Goal: Task Accomplishment & Management: Complete application form

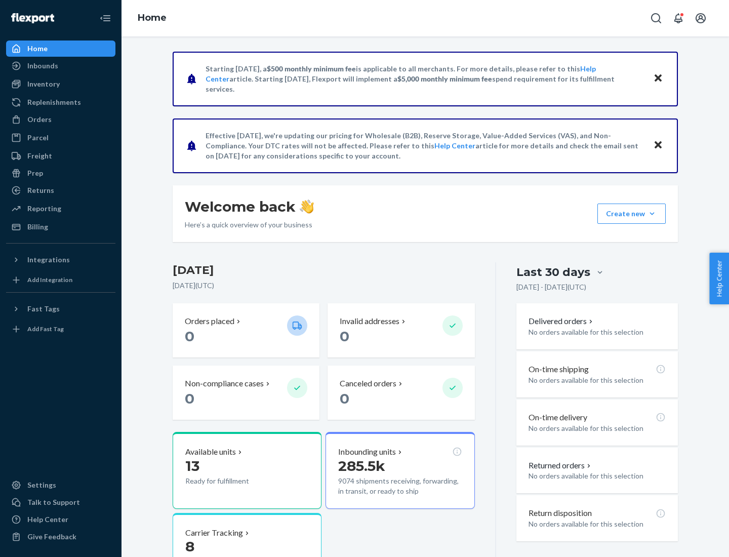
click at [652, 214] on button "Create new Create new inbound Create new order Create new product" at bounding box center [631, 213] width 68 height 20
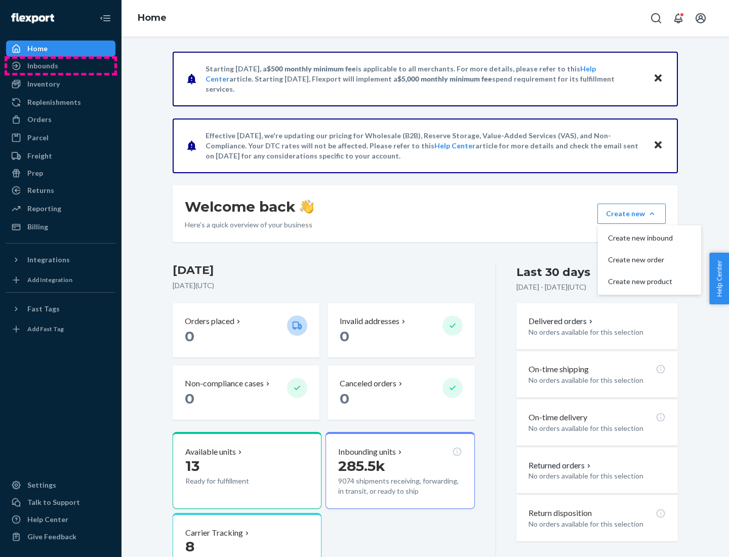
click at [61, 66] on div "Inbounds" at bounding box center [60, 66] width 107 height 14
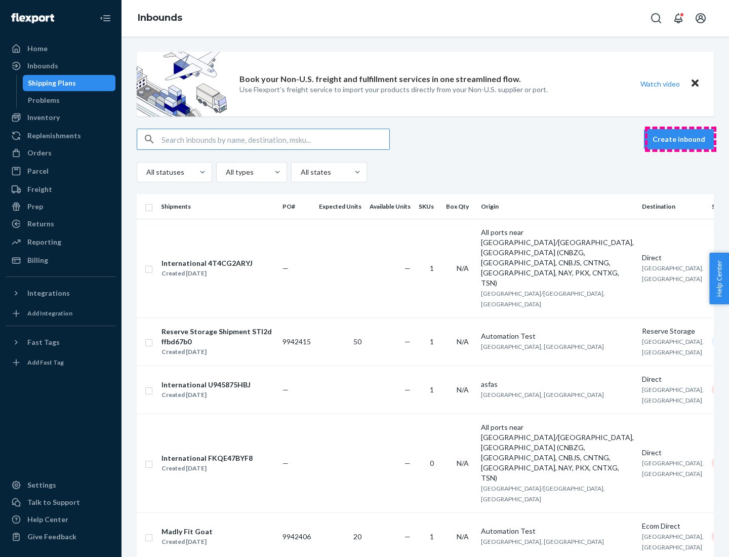
click at [680, 139] on button "Create inbound" at bounding box center [679, 139] width 70 height 20
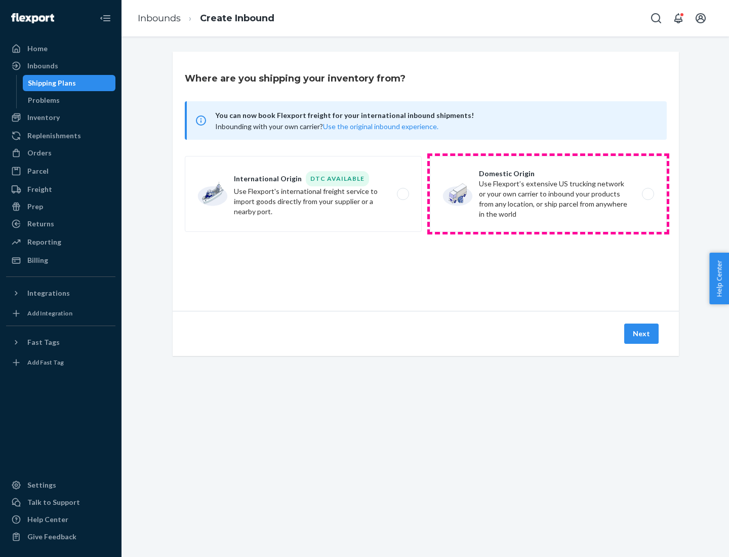
click at [548, 194] on label "Domestic Origin Use Flexport’s extensive US trucking network or your own carrie…" at bounding box center [548, 194] width 237 height 76
click at [647, 194] on input "Domestic Origin Use Flexport’s extensive US trucking network or your own carrie…" at bounding box center [650, 194] width 7 height 7
radio input "true"
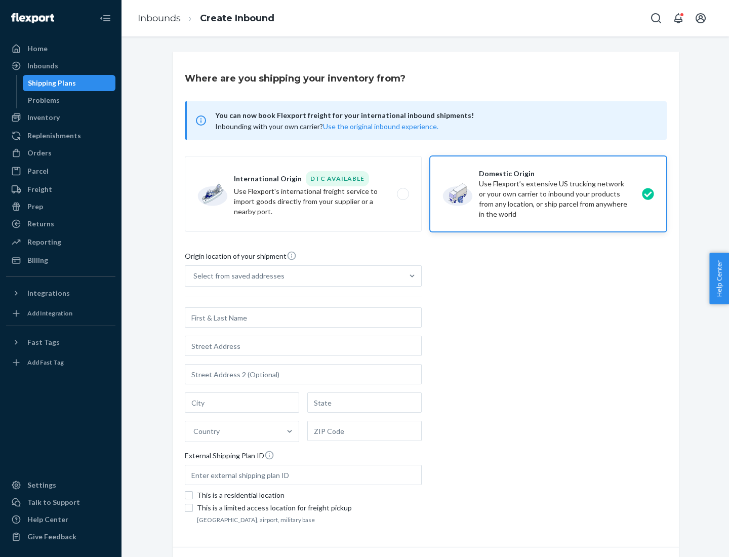
click at [236, 276] on div "Select from saved addresses" at bounding box center [238, 276] width 91 height 10
click at [194, 276] on input "Select from saved addresses" at bounding box center [193, 276] width 1 height 10
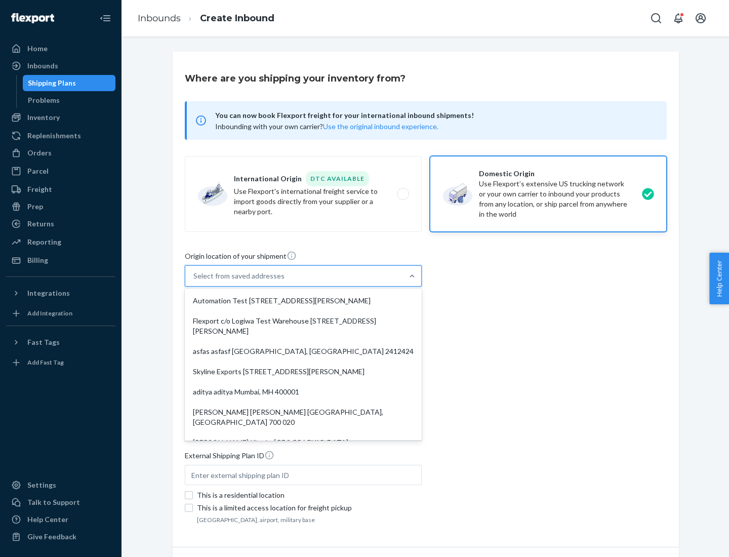
scroll to position [4, 0]
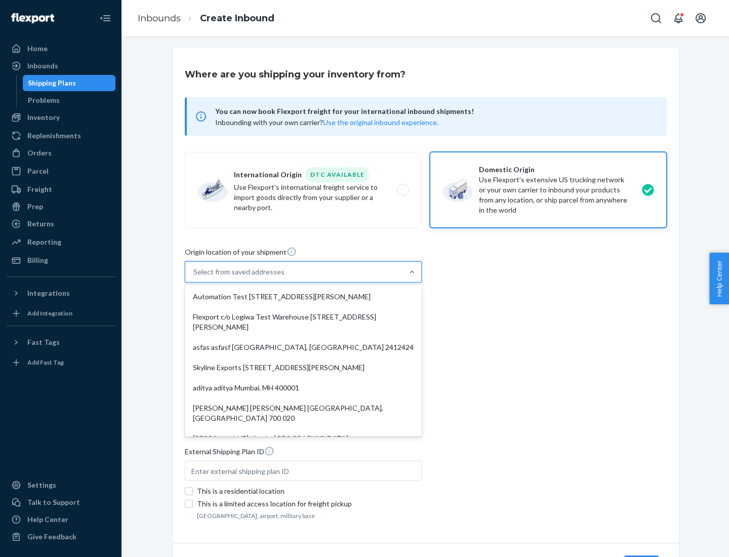
click at [303, 297] on div "Automation Test [STREET_ADDRESS][PERSON_NAME]" at bounding box center [303, 297] width 233 height 20
click at [194, 277] on input "option Automation Test [STREET_ADDRESS][PERSON_NAME]. 9 results available. Use …" at bounding box center [193, 272] width 1 height 10
type input "Automation Test"
type input "9th Floor"
type input "[GEOGRAPHIC_DATA]"
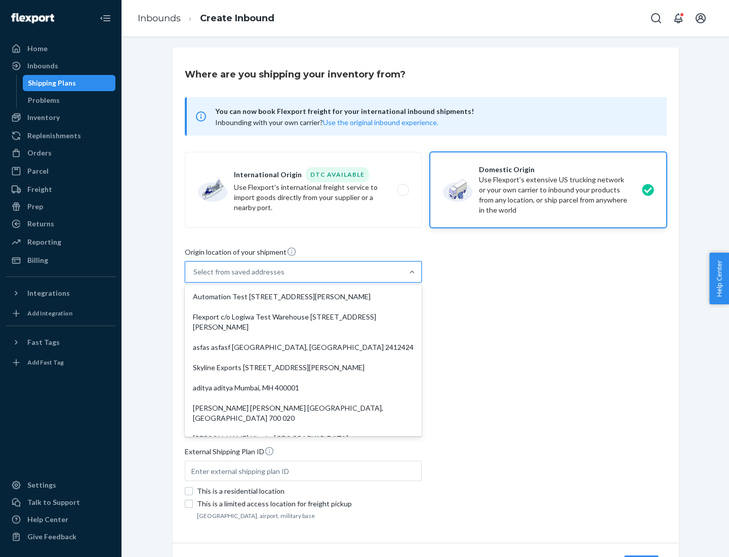
type input "CA"
type input "94104"
type input "[STREET_ADDRESS][PERSON_NAME]"
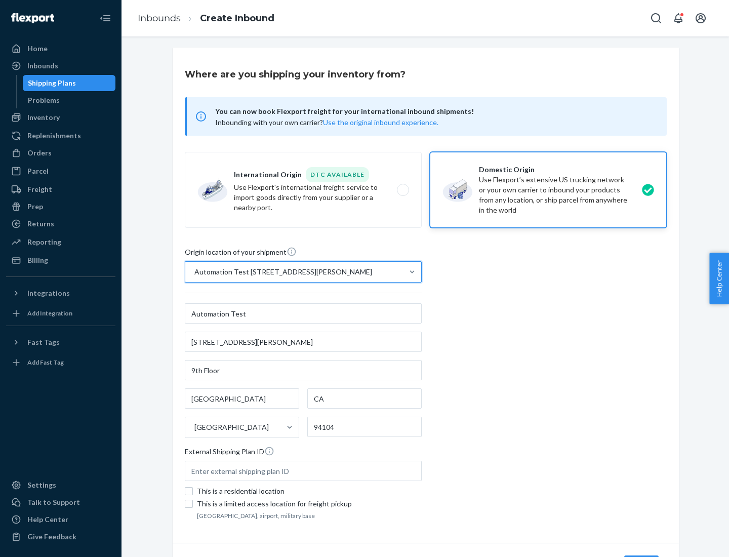
scroll to position [59, 0]
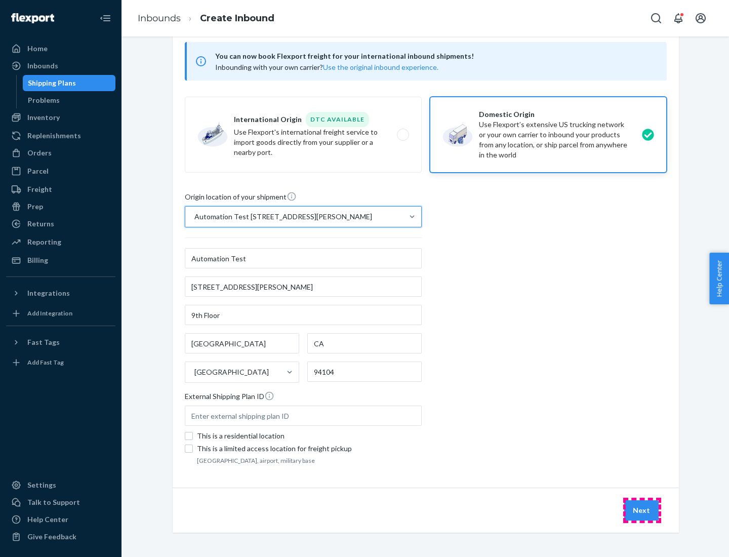
click at [642, 510] on button "Next" at bounding box center [641, 510] width 34 height 20
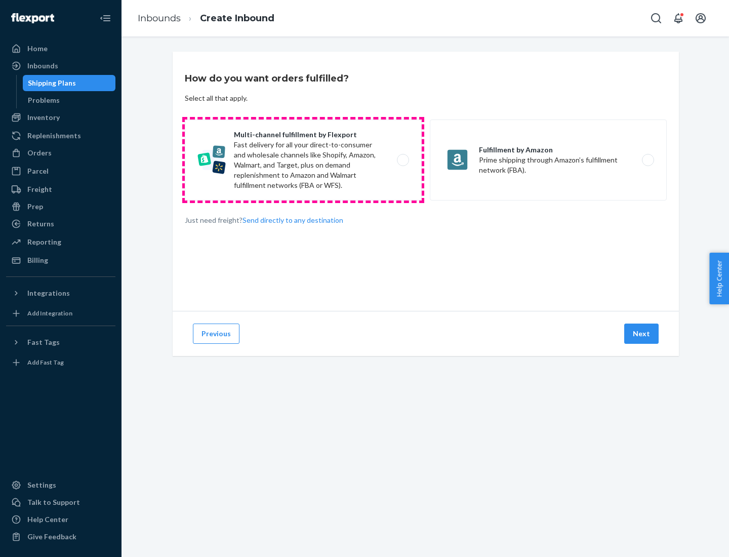
click at [303, 160] on label "Multi-channel fulfillment by Flexport Fast delivery for all your direct-to-cons…" at bounding box center [303, 159] width 237 height 81
click at [402, 160] on input "Multi-channel fulfillment by Flexport Fast delivery for all your direct-to-cons…" at bounding box center [405, 160] width 7 height 7
radio input "true"
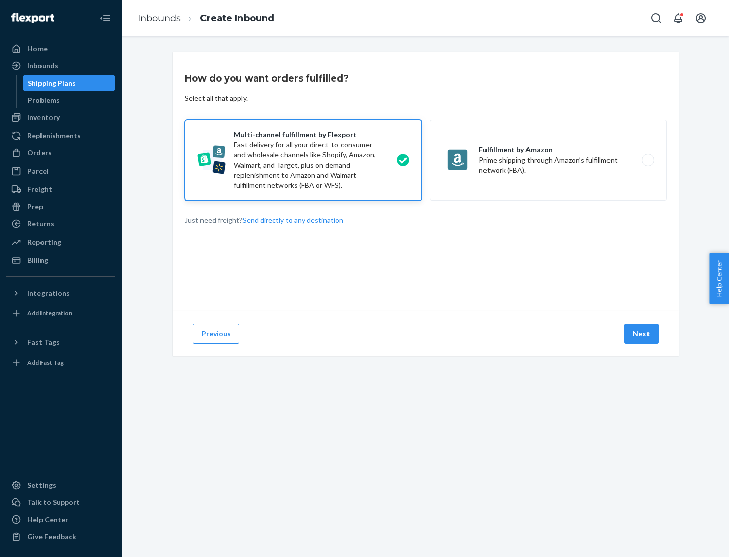
click at [642, 334] on button "Next" at bounding box center [641, 333] width 34 height 20
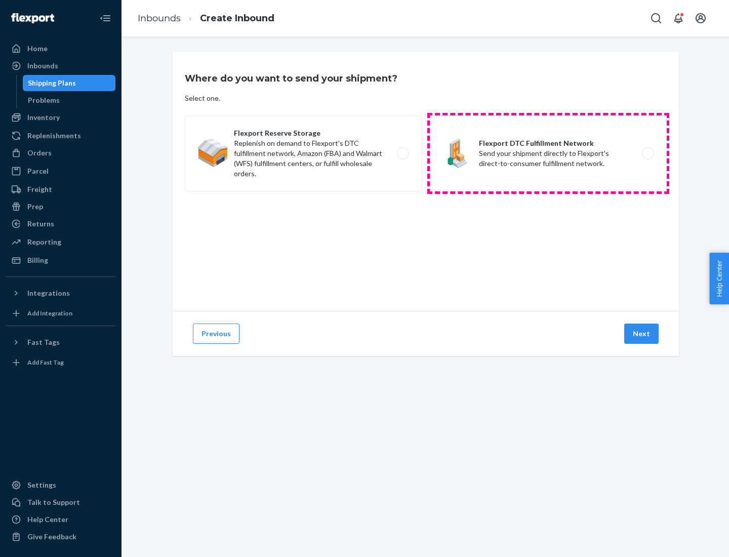
click at [548, 153] on label "Flexport DTC Fulfillment Network Send your shipment directly to Flexport's dire…" at bounding box center [548, 153] width 237 height 76
click at [647, 153] on input "Flexport DTC Fulfillment Network Send your shipment directly to Flexport's dire…" at bounding box center [650, 153] width 7 height 7
radio input "true"
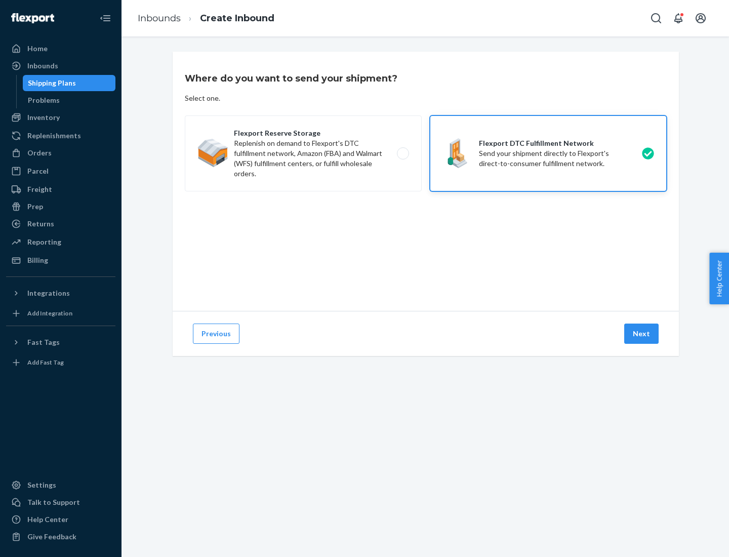
click at [642, 334] on button "Next" at bounding box center [641, 333] width 34 height 20
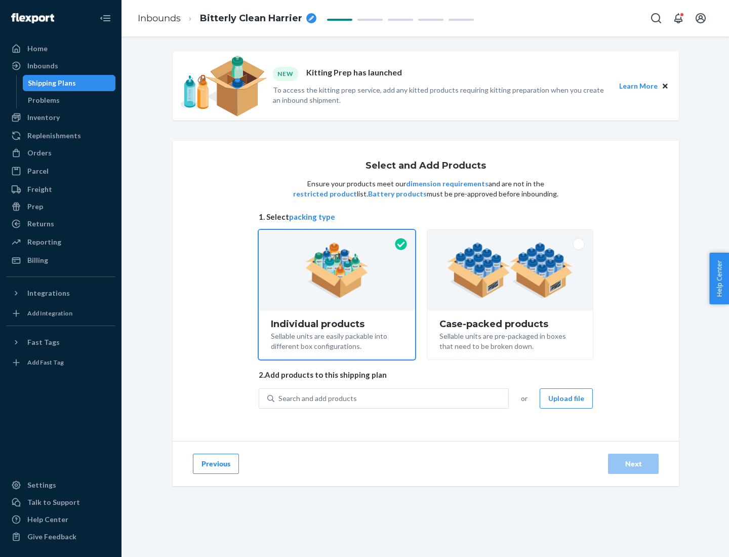
click at [510, 270] on img at bounding box center [510, 270] width 126 height 56
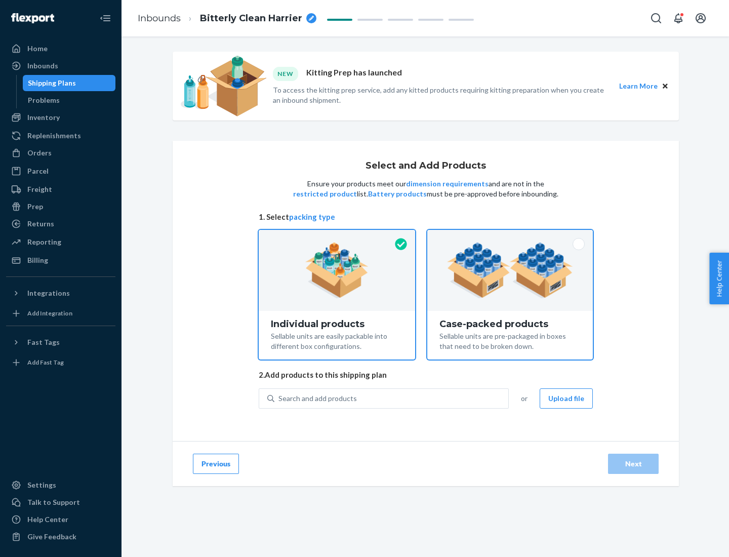
click at [510, 236] on input "Case-packed products Sellable units are pre-packaged in boxes that need to be b…" at bounding box center [510, 233] width 7 height 7
radio input "true"
radio input "false"
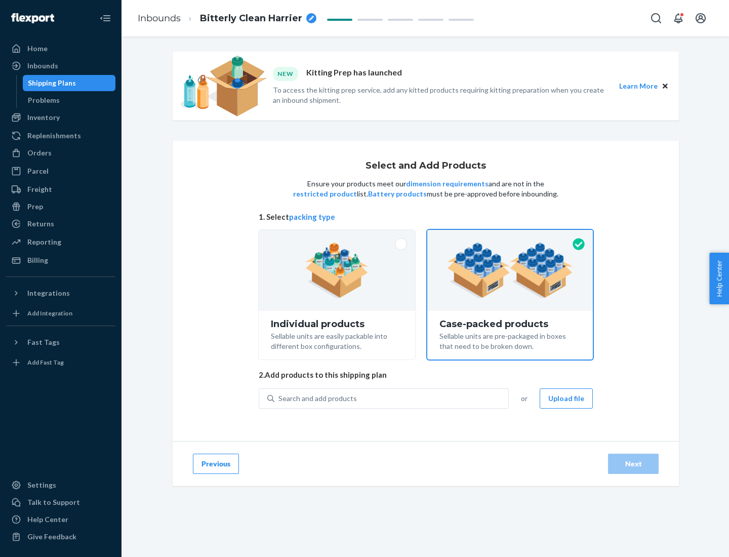
click at [392, 398] on div "Search and add products" at bounding box center [391, 398] width 234 height 18
click at [279, 398] on input "Search and add products" at bounding box center [278, 398] width 1 height 10
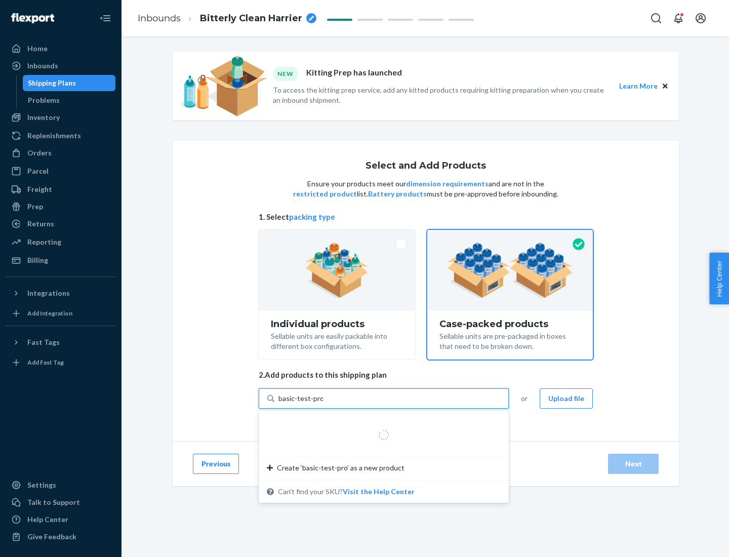
type input "basic-test-product-1"
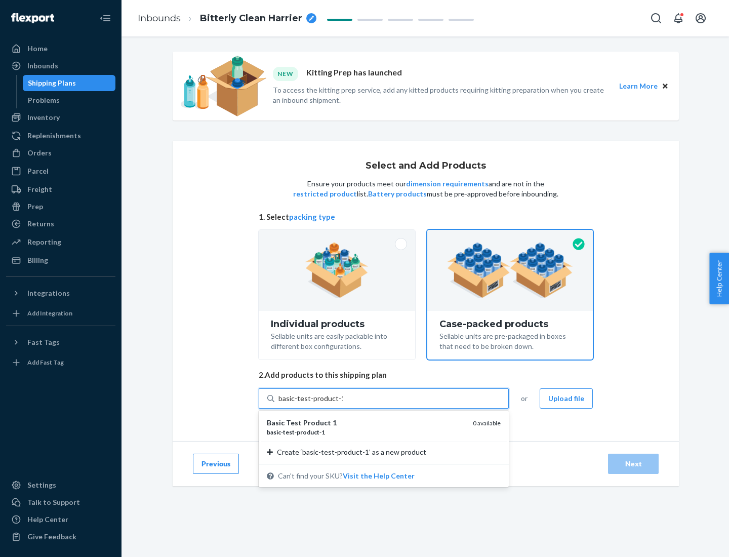
click at [366, 432] on div "basic - test - product - 1" at bounding box center [366, 432] width 198 height 9
click at [343, 403] on input "basic-test-product-1" at bounding box center [310, 398] width 65 height 10
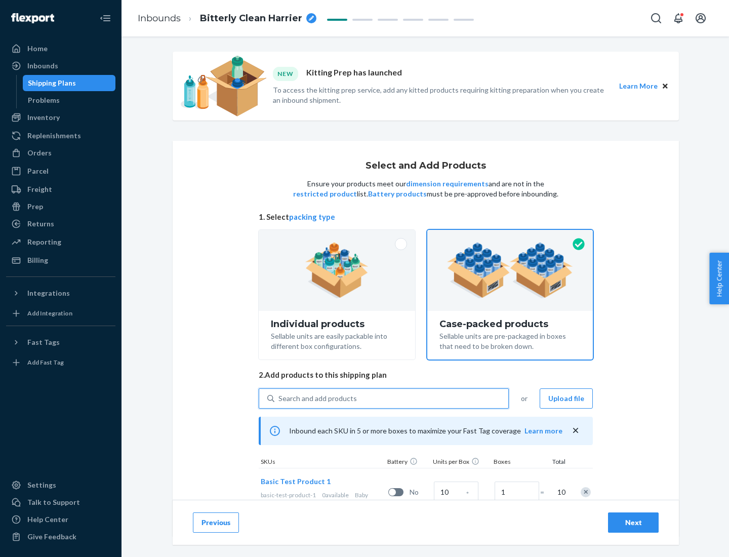
scroll to position [36, 0]
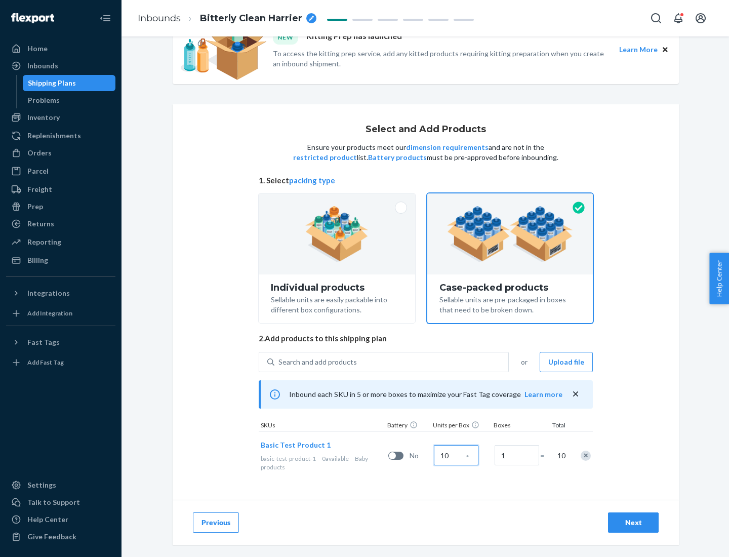
type input "10"
type input "7"
click at [633, 522] on div "Next" at bounding box center [633, 522] width 33 height 10
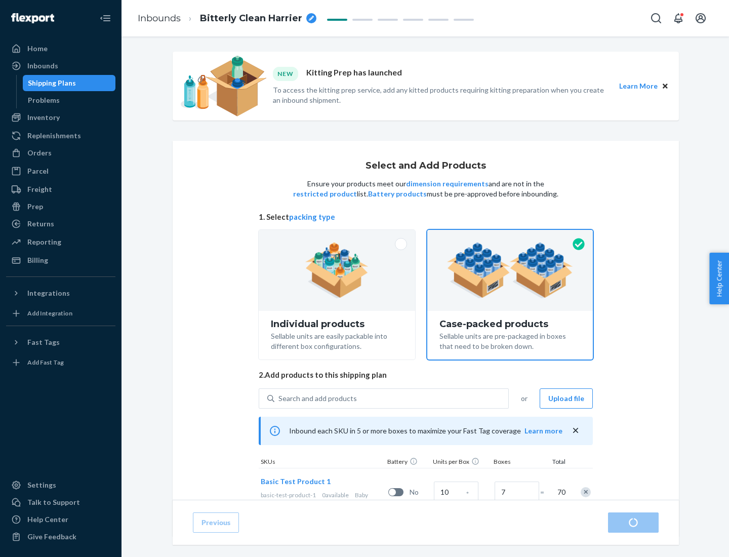
radio input "true"
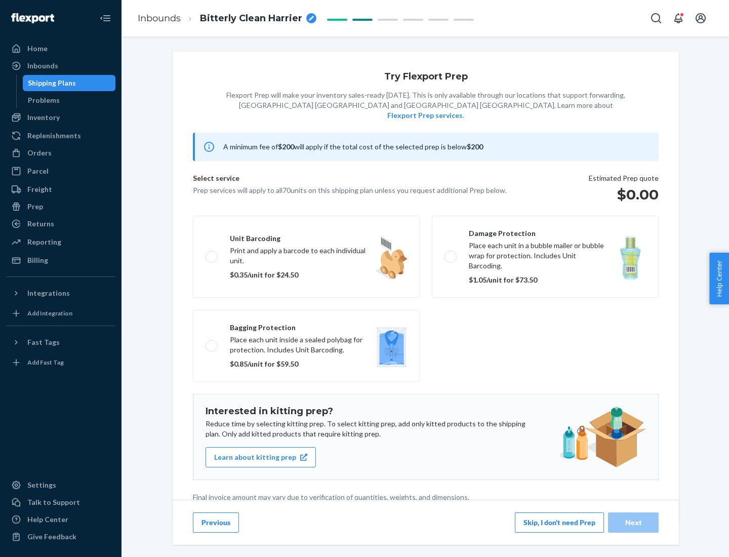
scroll to position [3, 0]
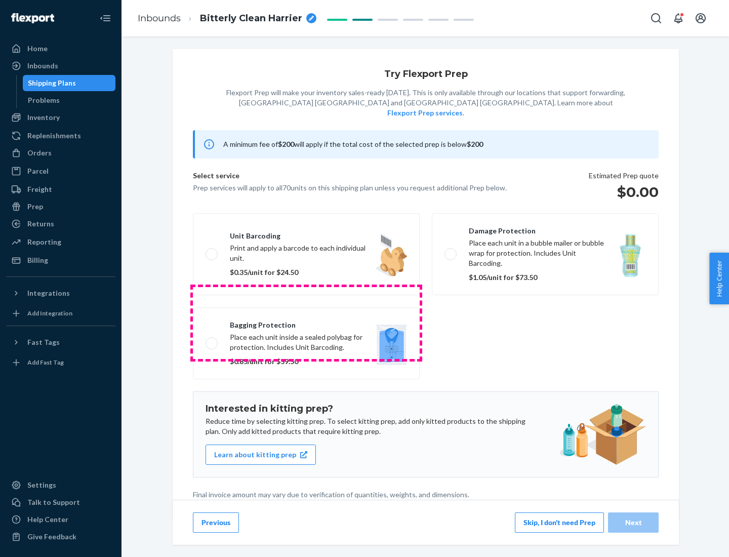
click at [306, 322] on label "Bagging protection Place each unit inside a sealed polybag for protection. Incl…" at bounding box center [306, 343] width 227 height 72
click at [212, 340] on input "Bagging protection Place each unit inside a sealed polybag for protection. Incl…" at bounding box center [209, 343] width 7 height 7
checkbox input "true"
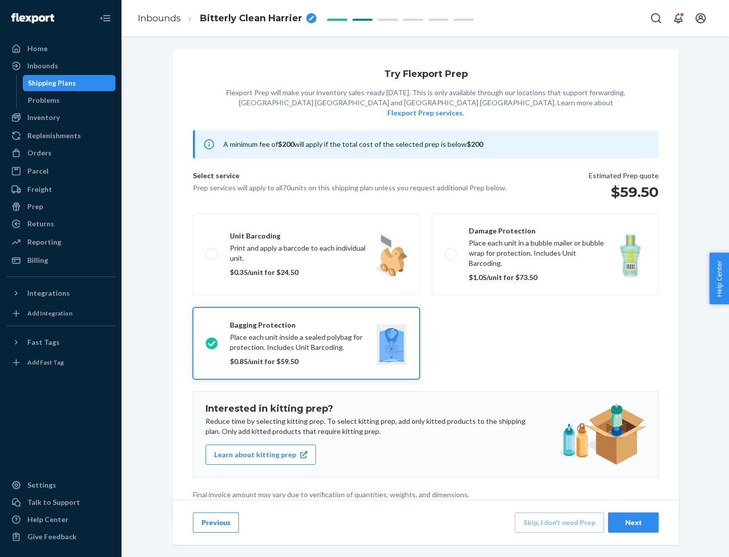
click at [633, 522] on div "Next" at bounding box center [633, 522] width 33 height 10
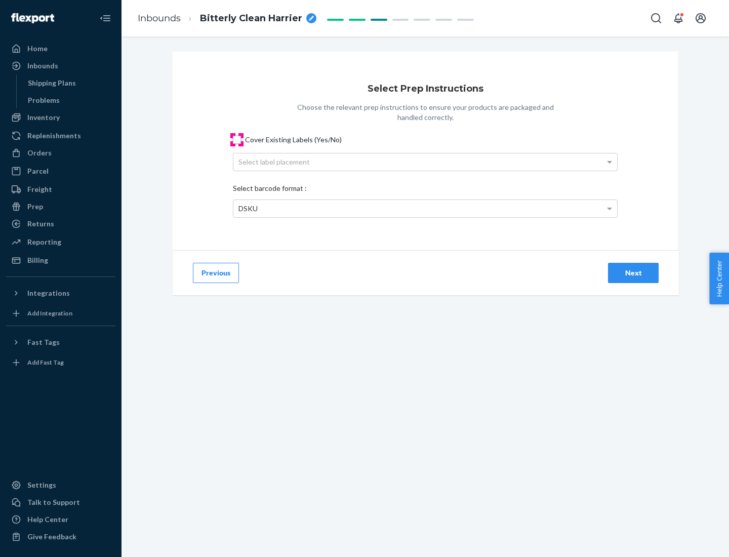
click at [237, 139] on input "Cover Existing Labels (Yes/No)" at bounding box center [237, 140] width 8 height 8
checkbox input "true"
click at [425, 161] on div "Select label placement" at bounding box center [425, 161] width 384 height 17
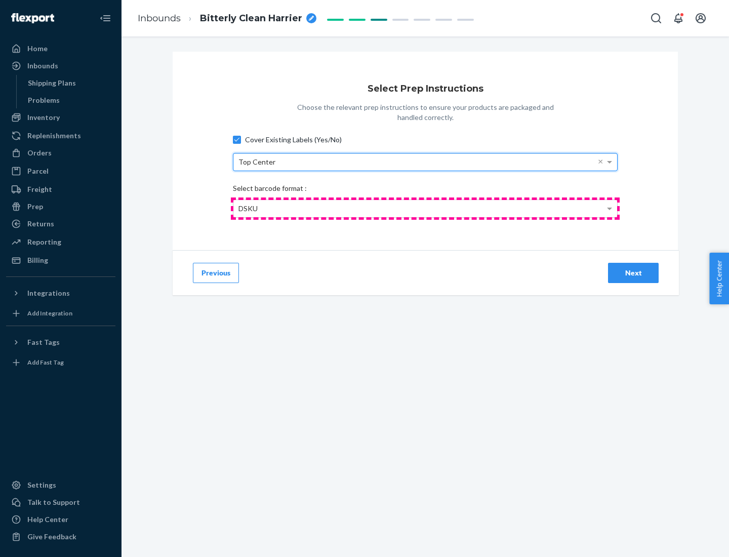
click at [425, 208] on div "DSKU" at bounding box center [425, 208] width 384 height 17
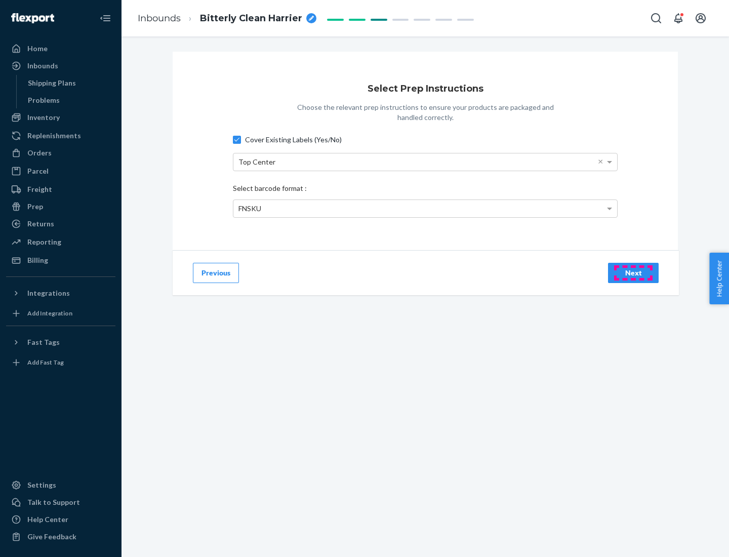
click at [633, 272] on div "Next" at bounding box center [633, 273] width 33 height 10
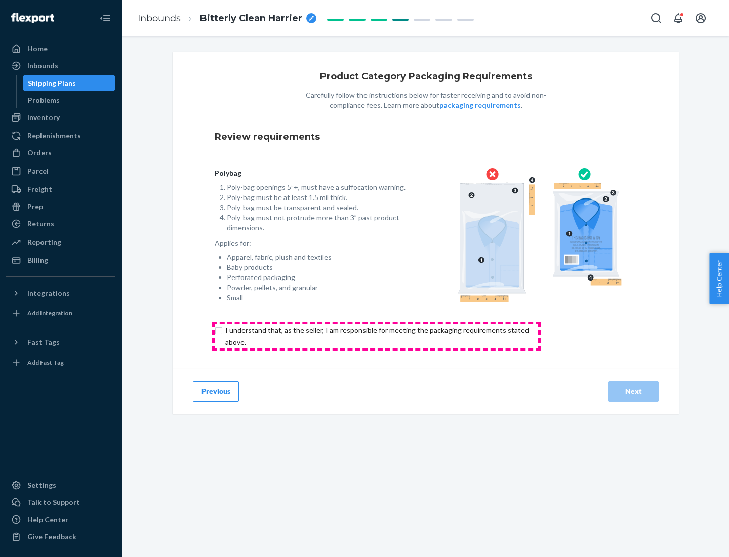
click at [376, 336] on input "checkbox" at bounding box center [383, 336] width 337 height 24
checkbox input "true"
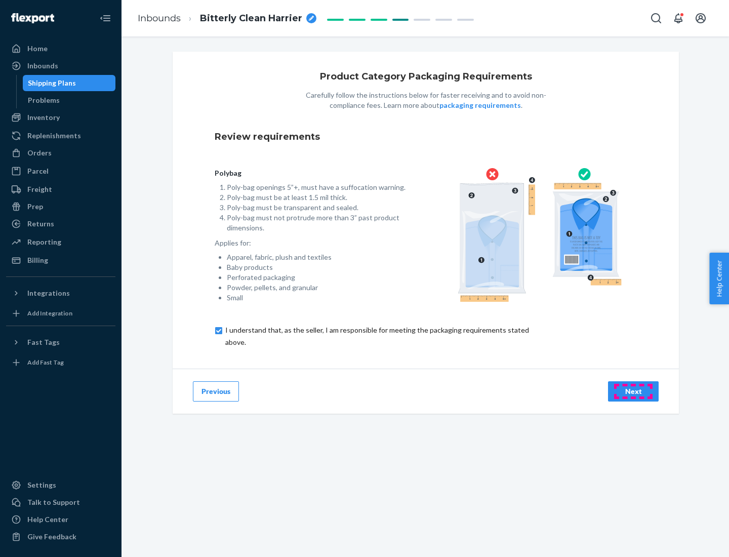
click at [633, 391] on div "Next" at bounding box center [633, 391] width 33 height 10
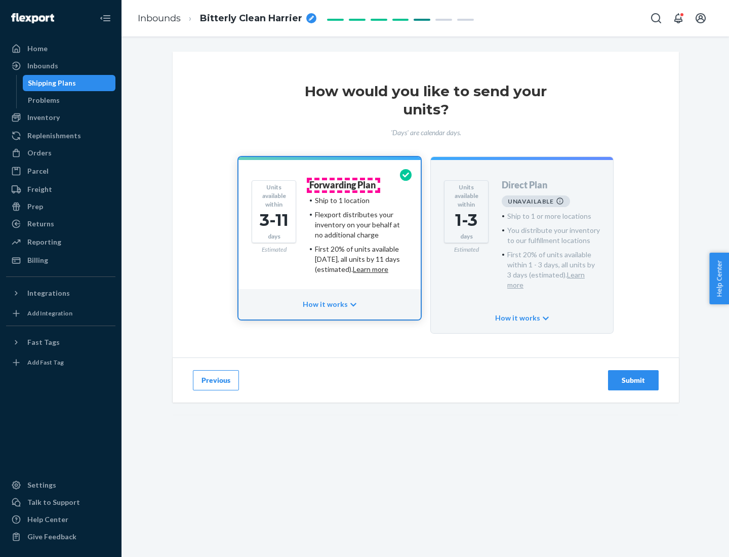
click at [343, 185] on h4 "Forwarding Plan" at bounding box center [342, 185] width 66 height 10
click at [633, 375] on div "Submit" at bounding box center [633, 380] width 33 height 10
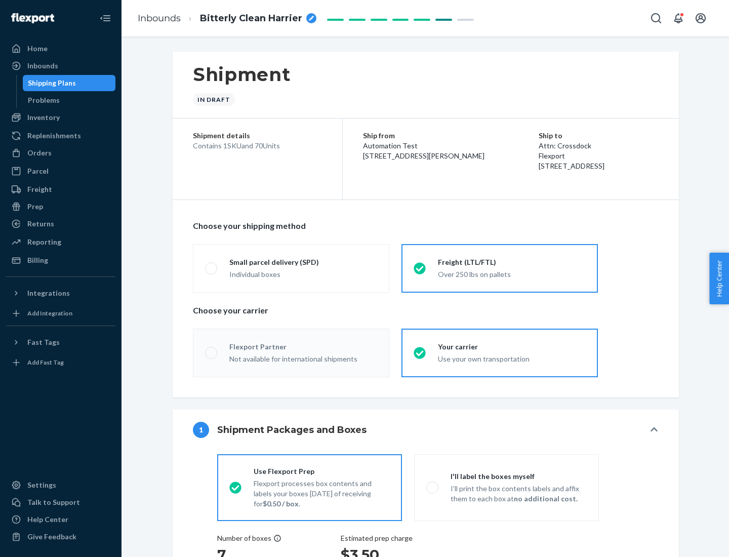
radio input "true"
radio input "false"
radio input "true"
radio input "false"
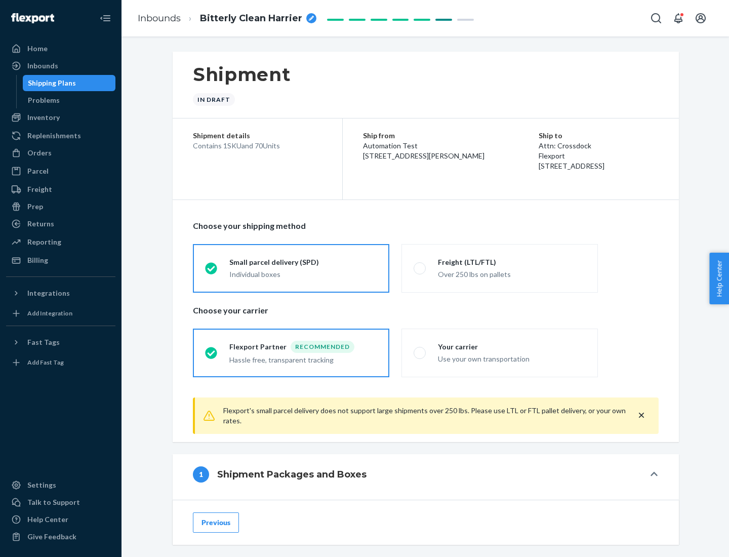
click at [500, 268] on div "Over 250 lbs on pallets" at bounding box center [512, 273] width 148 height 12
click at [420, 268] on input "Freight (LTL/FTL) Over 250 lbs on pallets" at bounding box center [417, 268] width 7 height 7
radio input "true"
radio input "false"
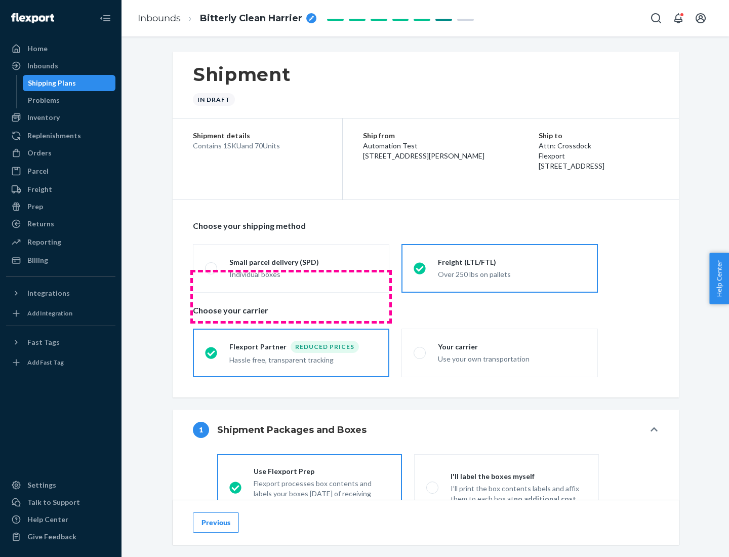
scroll to position [56, 0]
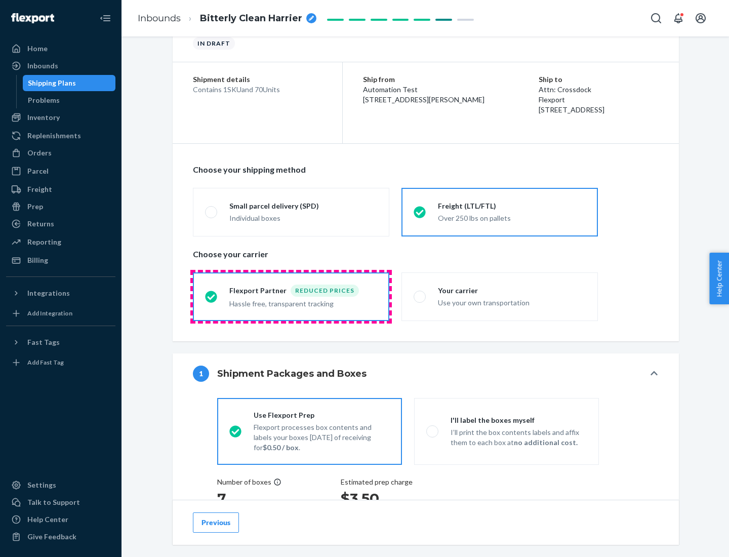
click at [291, 297] on div "Hassle free, transparent tracking" at bounding box center [303, 303] width 148 height 12
click at [212, 296] on input "Flexport Partner Reduced prices Hassle free, transparent tracking" at bounding box center [208, 296] width 7 height 7
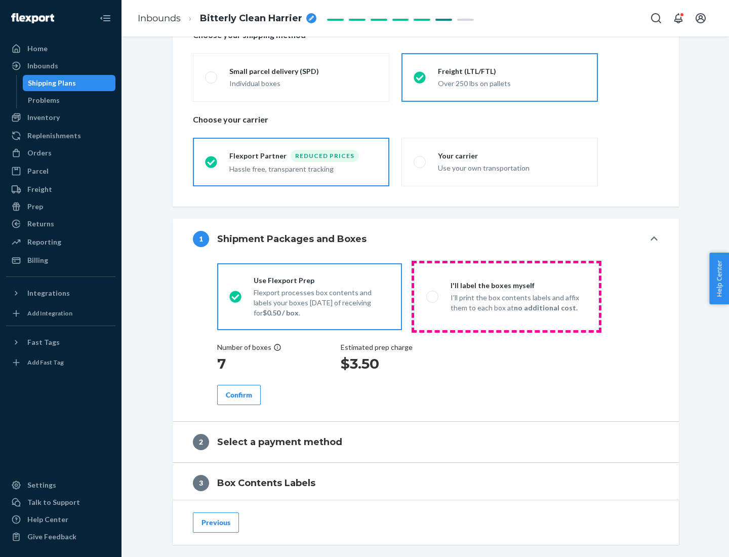
click at [506, 296] on p "I’ll print the box contents labels and affix them to each box at no additional …" at bounding box center [519, 303] width 136 height 20
click at [433, 296] on input "I'll label the boxes myself I’ll print the box contents labels and affix them t…" at bounding box center [429, 296] width 7 height 7
radio input "true"
radio input "false"
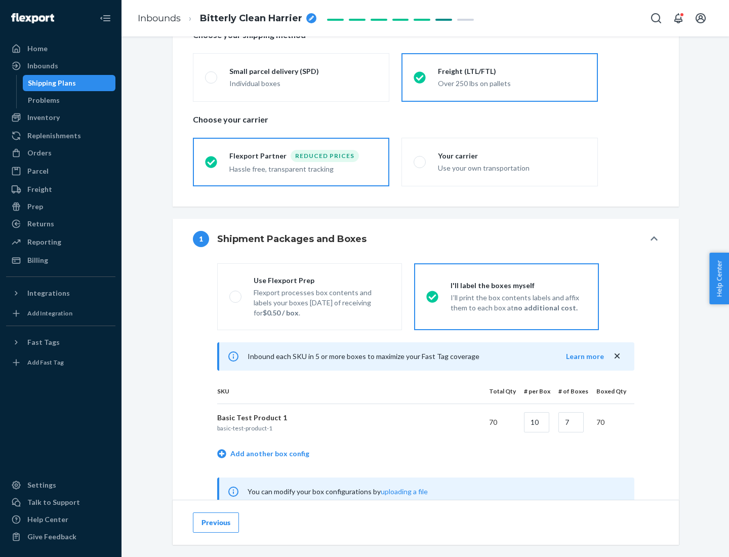
scroll to position [316, 0]
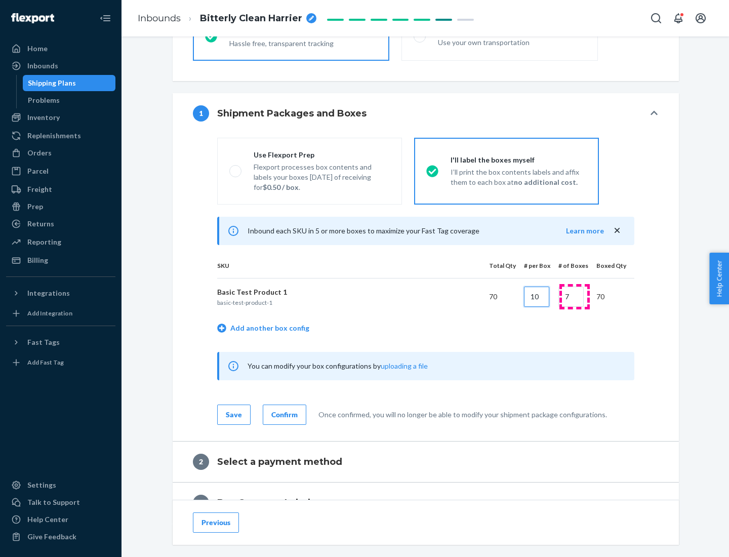
type input "10"
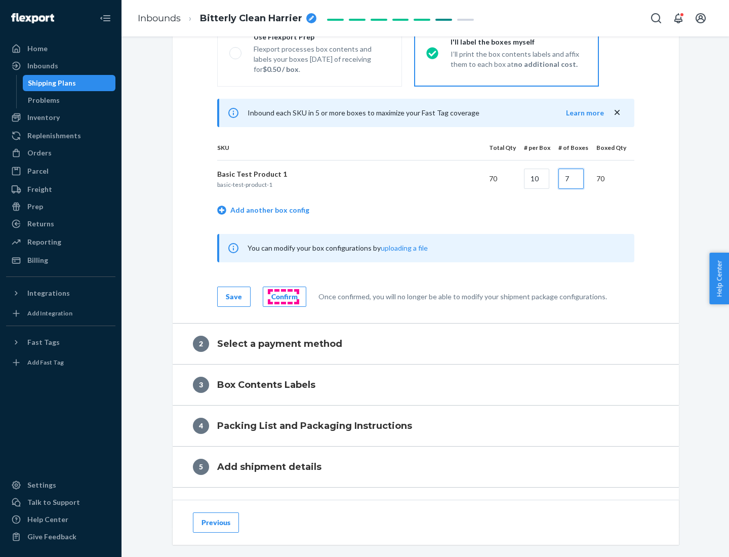
type input "7"
click at [283, 296] on div "Confirm" at bounding box center [284, 297] width 26 height 10
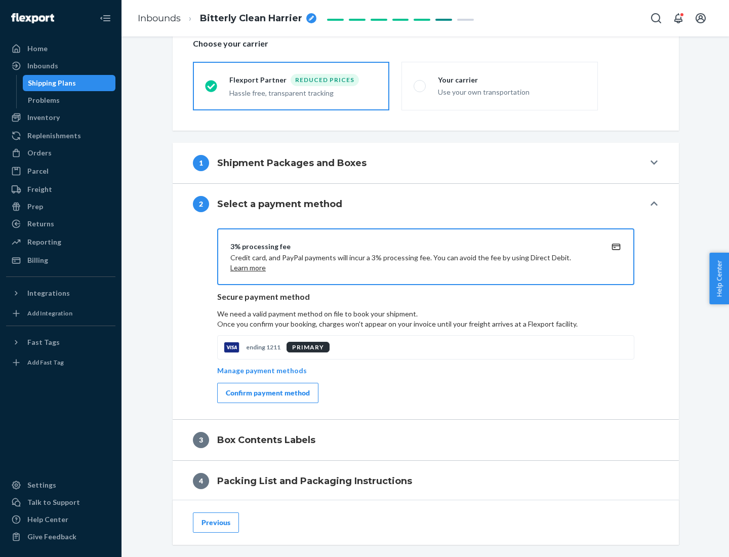
scroll to position [363, 0]
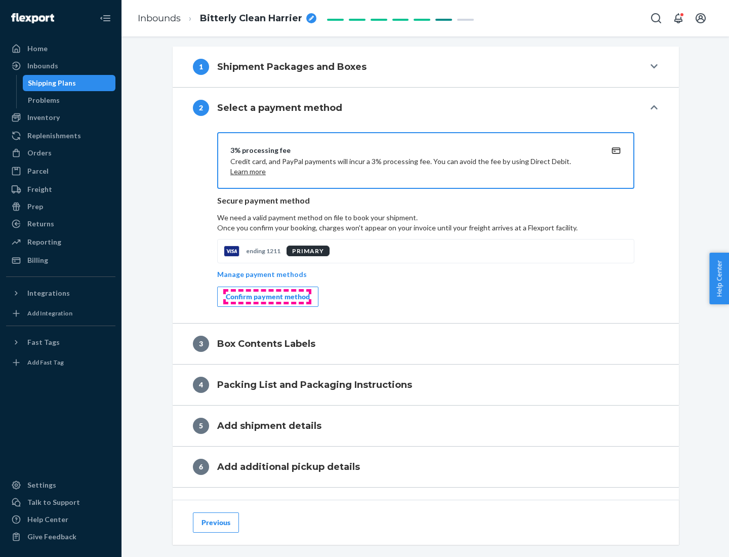
click at [267, 297] on div "Confirm payment method" at bounding box center [268, 297] width 84 height 10
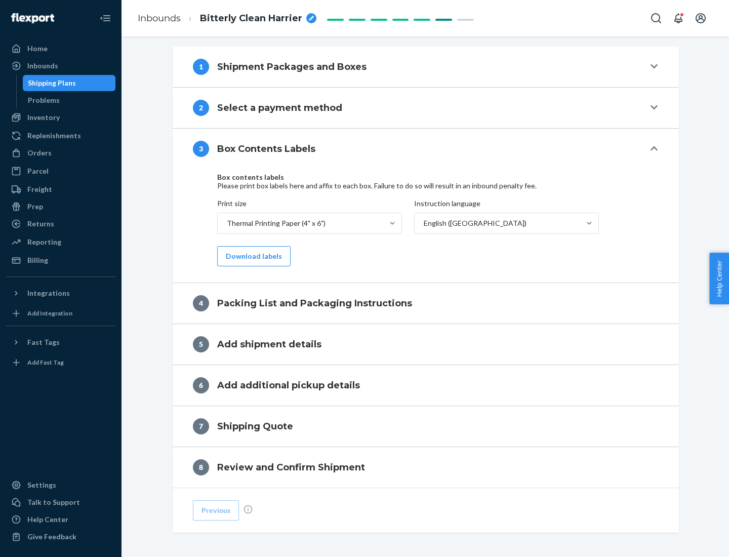
scroll to position [322, 0]
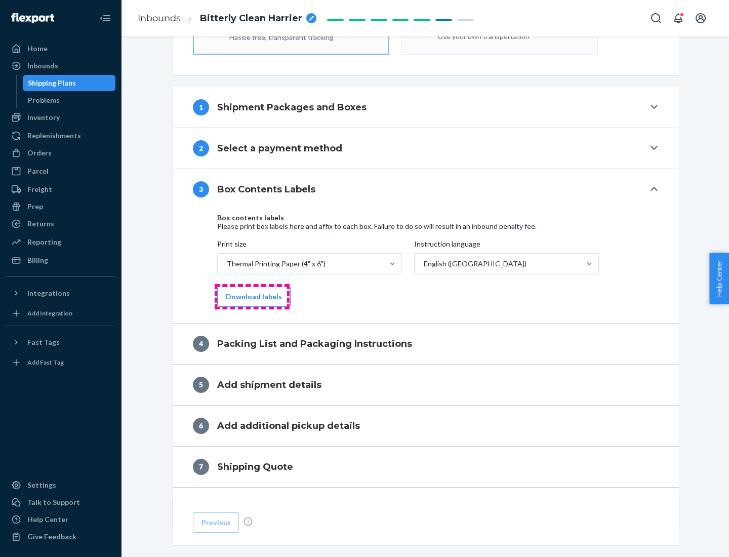
click at [252, 297] on button "Download labels" at bounding box center [253, 297] width 73 height 20
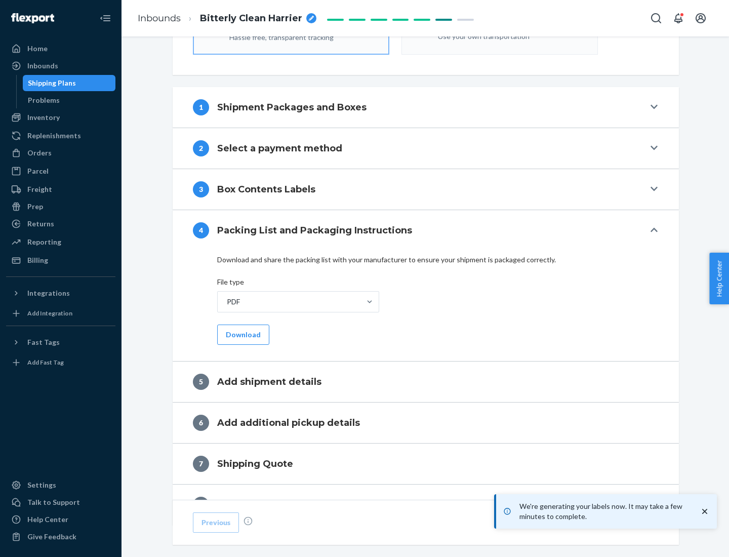
scroll to position [360, 0]
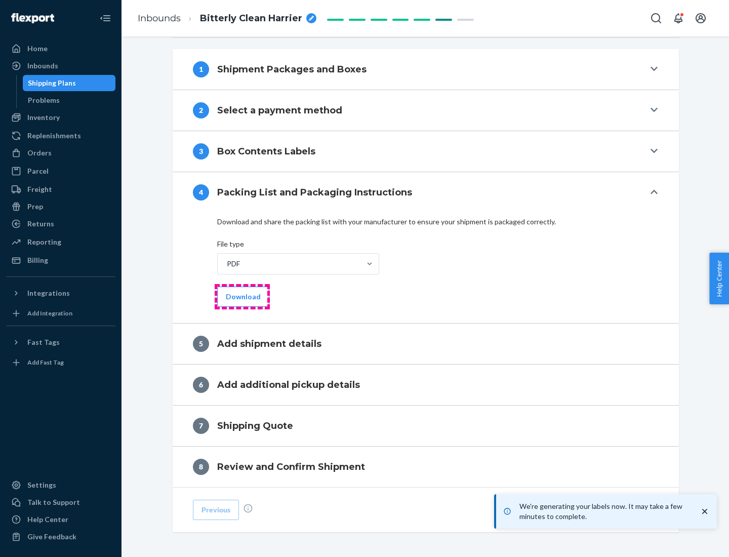
click at [242, 296] on button "Download" at bounding box center [243, 297] width 52 height 20
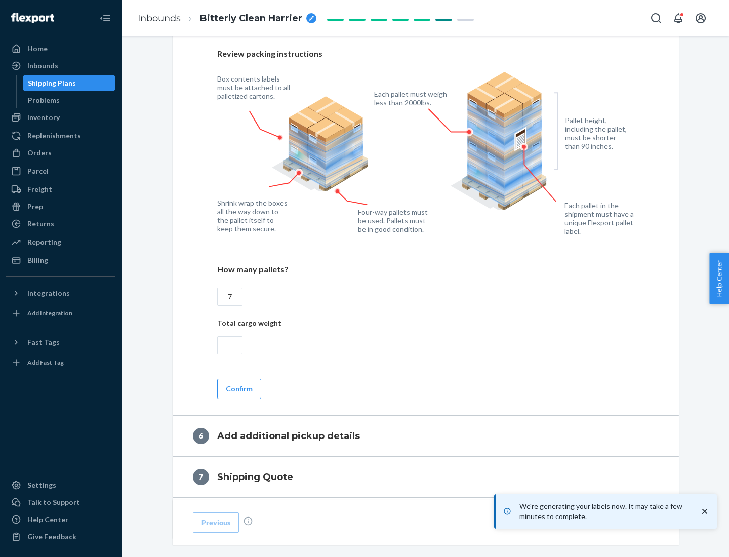
scroll to position [698, 0]
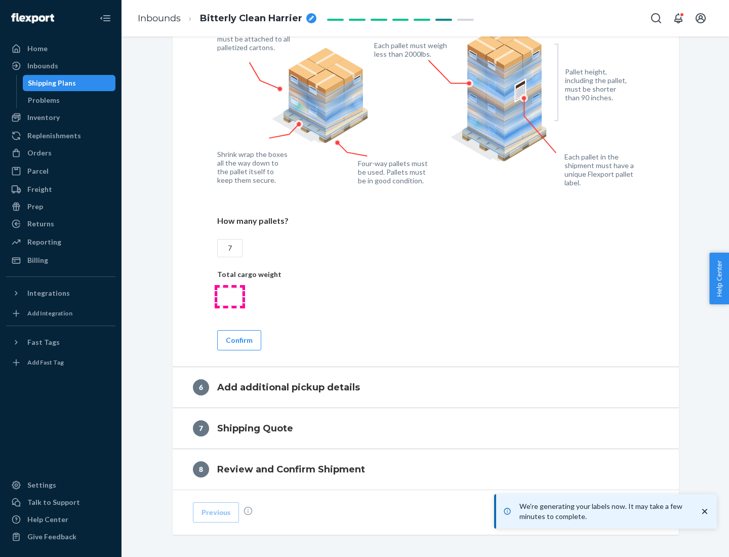
type input "7"
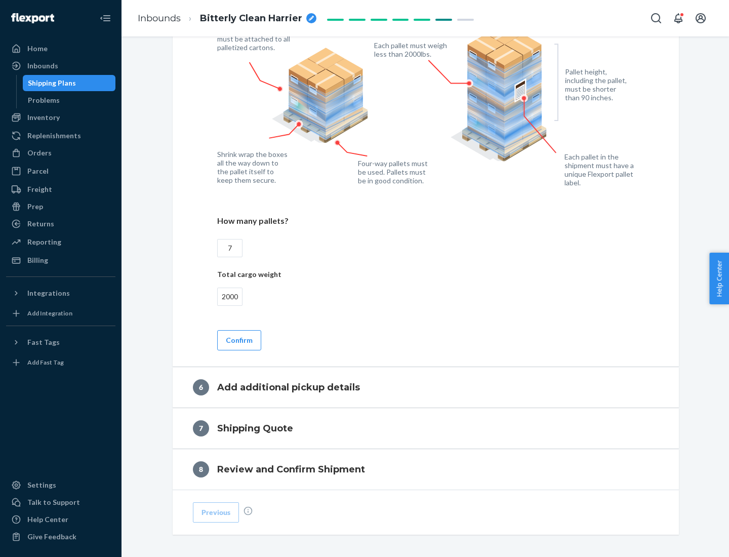
scroll to position [742, 0]
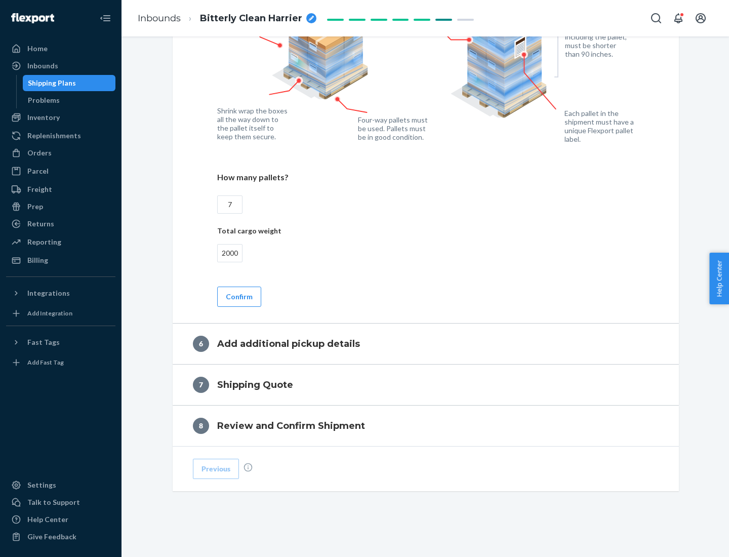
type input "2000"
click at [238, 296] on button "Confirm" at bounding box center [239, 297] width 44 height 20
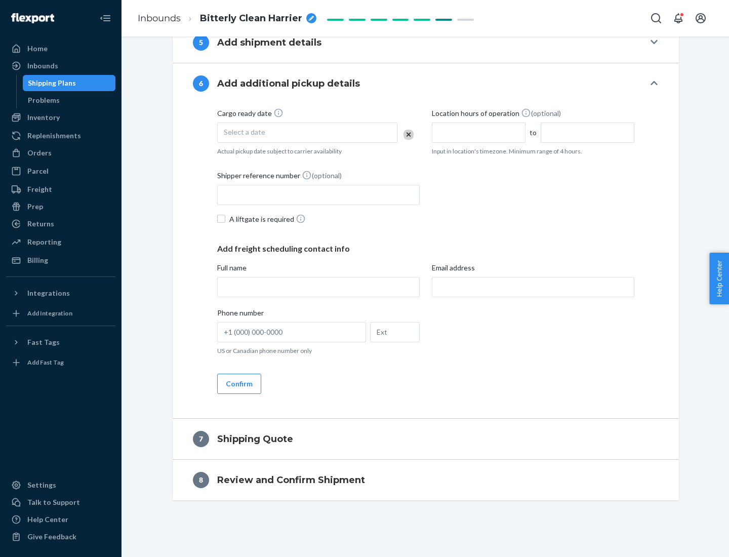
scroll to position [387, 0]
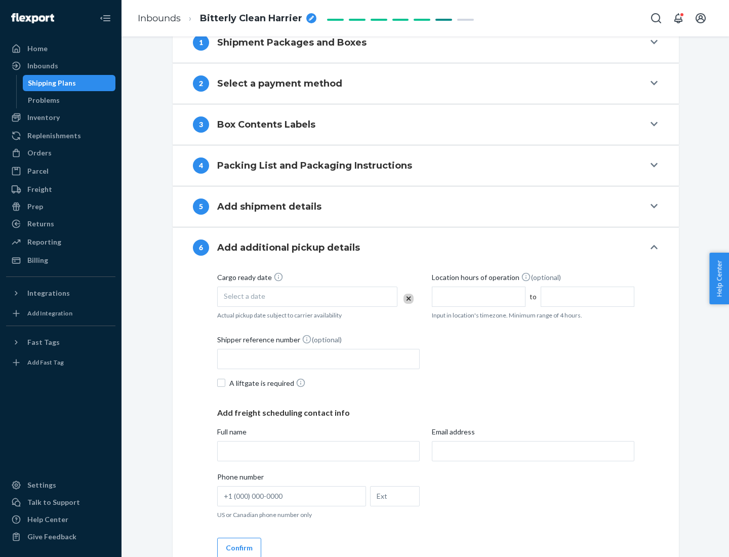
click at [307, 296] on div "Select a date" at bounding box center [307, 297] width 180 height 20
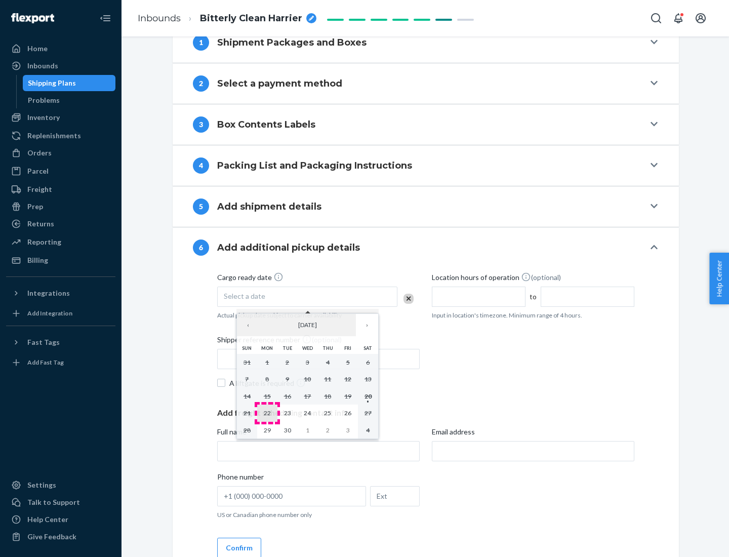
click at [267, 413] on abbr "22" at bounding box center [267, 413] width 7 height 8
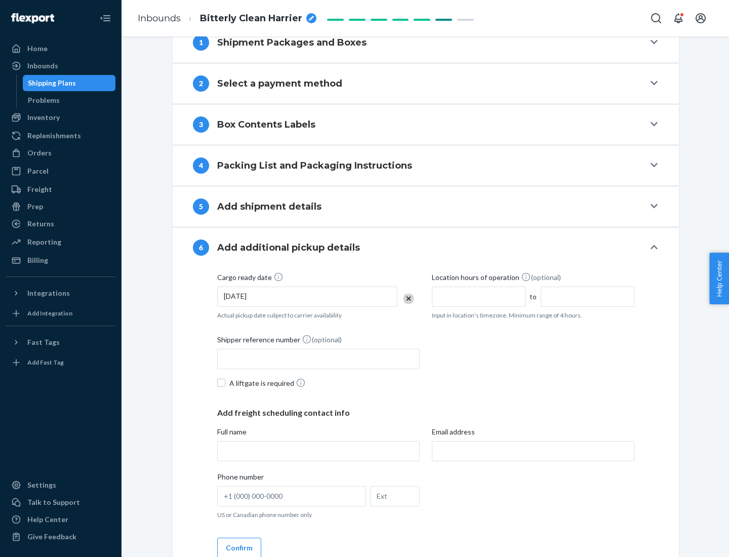
scroll to position [542, 0]
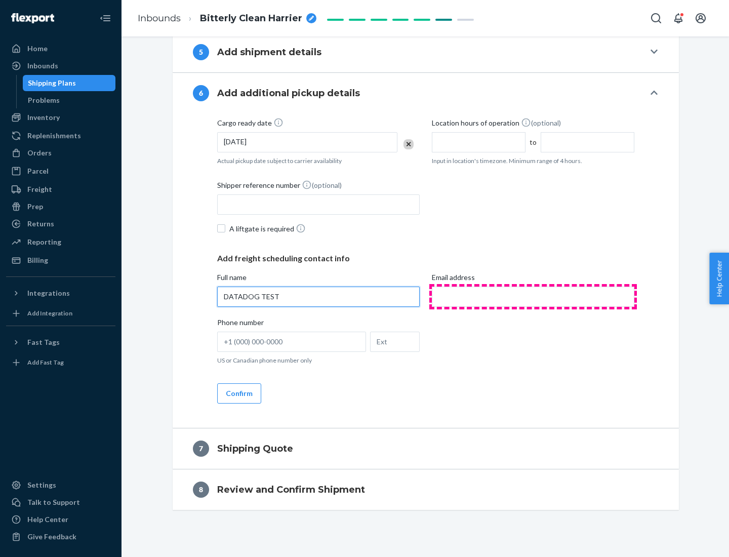
type input "DATADOG TEST"
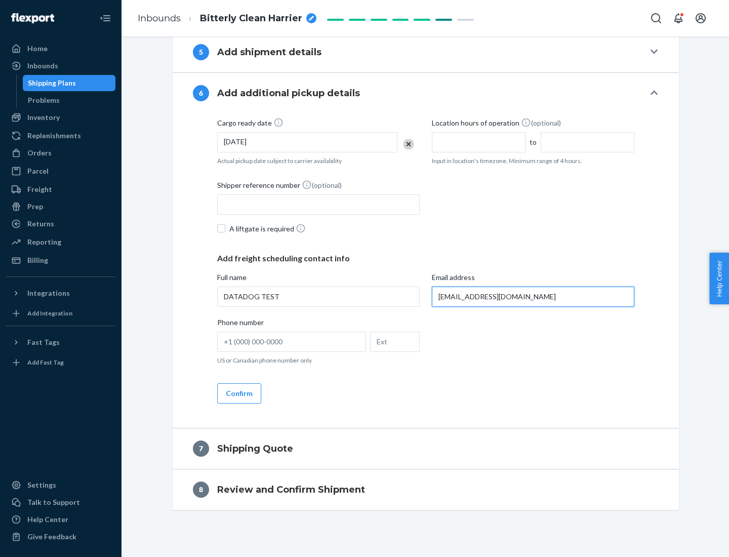
scroll to position [551, 0]
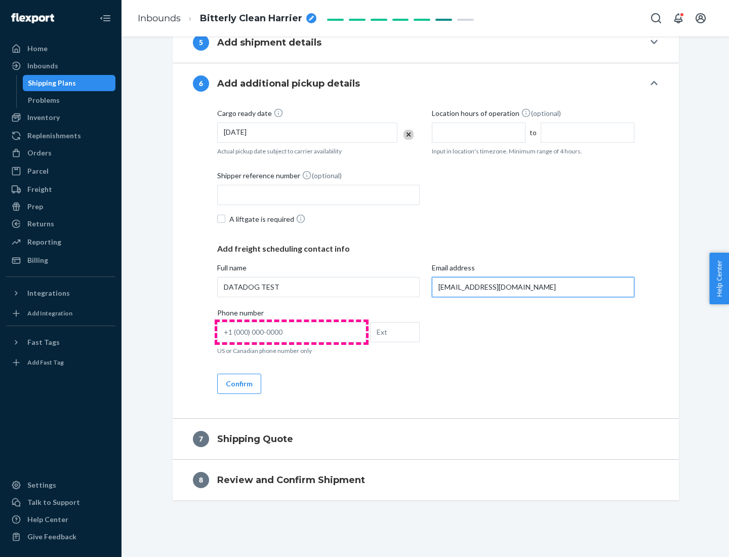
type input "[EMAIL_ADDRESS][DOMAIN_NAME]"
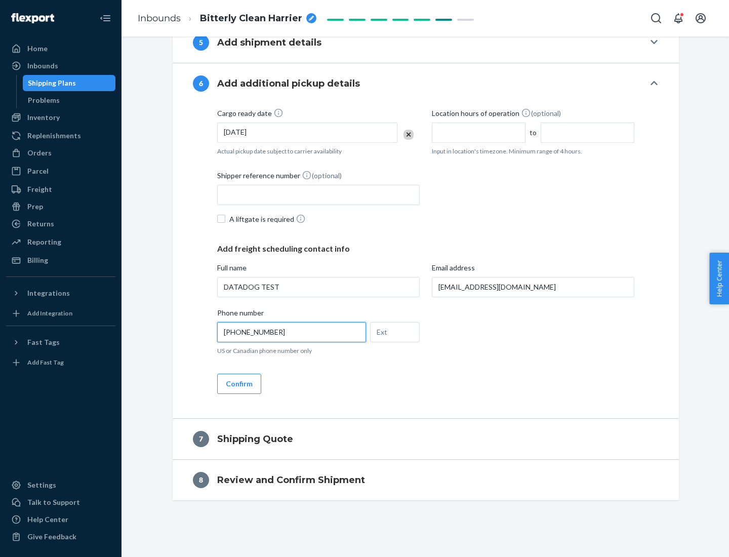
type input "[PHONE_NUMBER]"
click at [238, 383] on button "Confirm" at bounding box center [239, 384] width 44 height 20
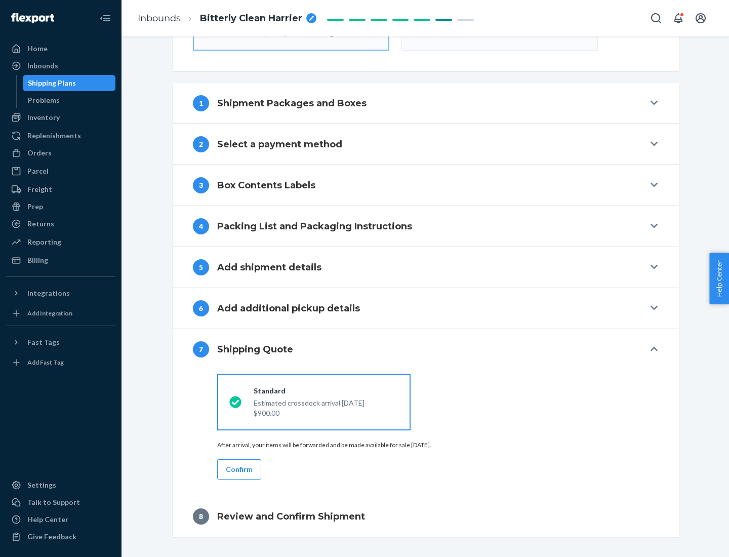
scroll to position [363, 0]
